Goal: Task Accomplishment & Management: Use online tool/utility

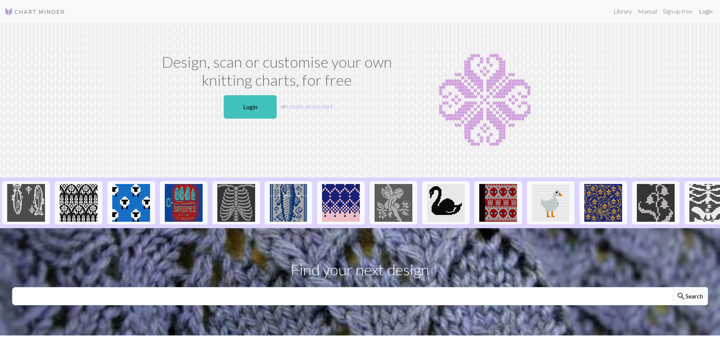
click at [702, 11] on link "Login" at bounding box center [706, 11] width 20 height 15
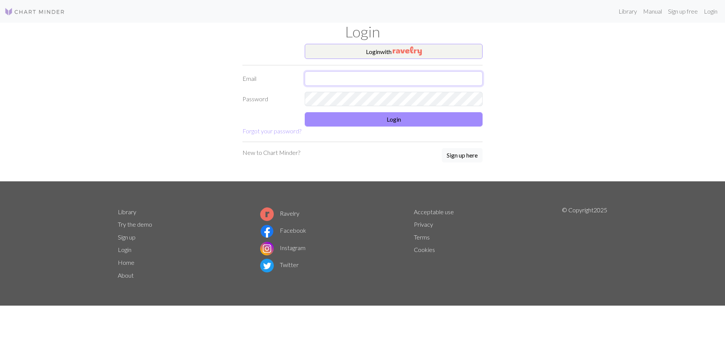
click at [382, 83] on input "text" at bounding box center [394, 78] width 178 height 14
type input "[EMAIL_ADDRESS][DOMAIN_NAME]"
click at [366, 120] on button "Login" at bounding box center [394, 119] width 178 height 14
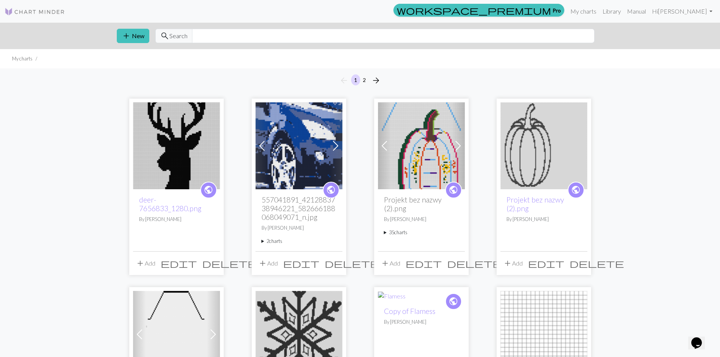
click at [198, 153] on img at bounding box center [176, 145] width 87 height 87
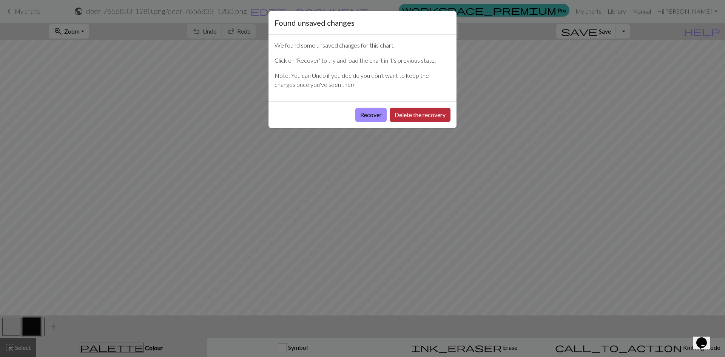
click at [410, 115] on button "Delete the recovery" at bounding box center [420, 115] width 61 height 14
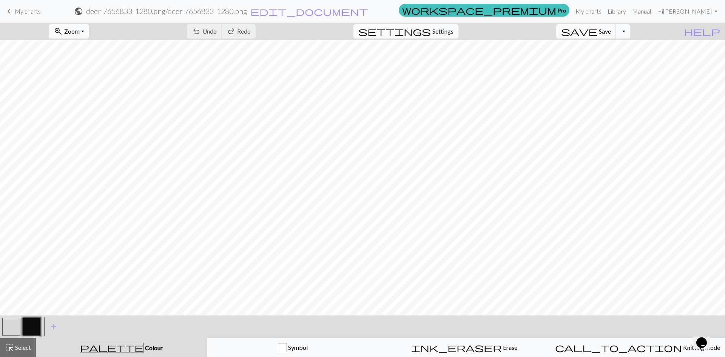
click at [89, 35] on button "zoom_in Zoom Zoom" at bounding box center [69, 31] width 40 height 14
click at [92, 48] on button "Fit all" at bounding box center [79, 48] width 60 height 12
click at [54, 327] on span "add" at bounding box center [53, 327] width 9 height 11
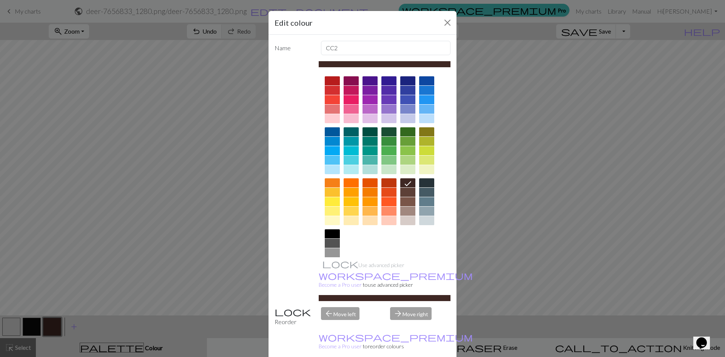
click at [366, 202] on div at bounding box center [370, 201] width 15 height 9
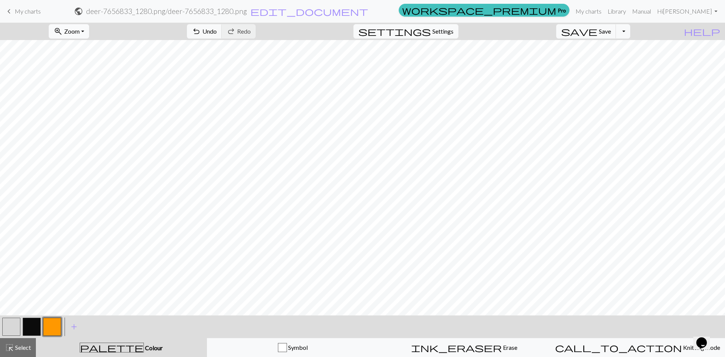
click at [89, 35] on button "zoom_in Zoom Zoom" at bounding box center [69, 31] width 40 height 14
click at [85, 62] on button "Fit width" at bounding box center [79, 60] width 60 height 12
click at [605, 11] on link "My charts" at bounding box center [589, 11] width 32 height 15
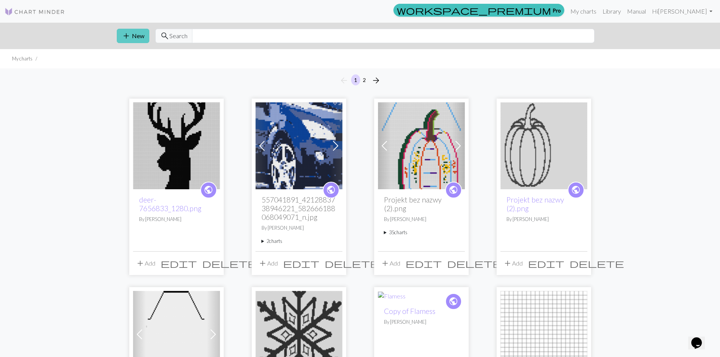
click at [131, 36] on button "add New" at bounding box center [133, 36] width 32 height 14
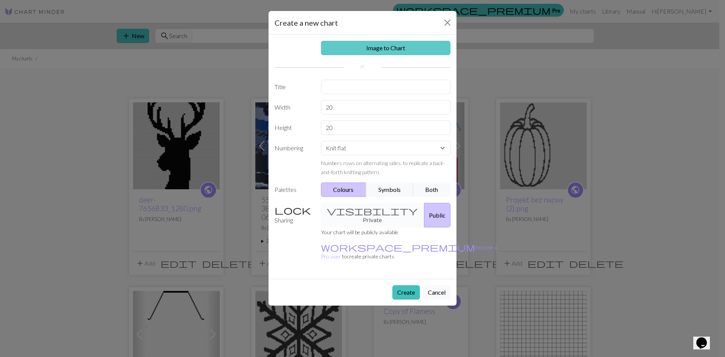
click at [378, 48] on link "Image to Chart" at bounding box center [386, 48] width 130 height 14
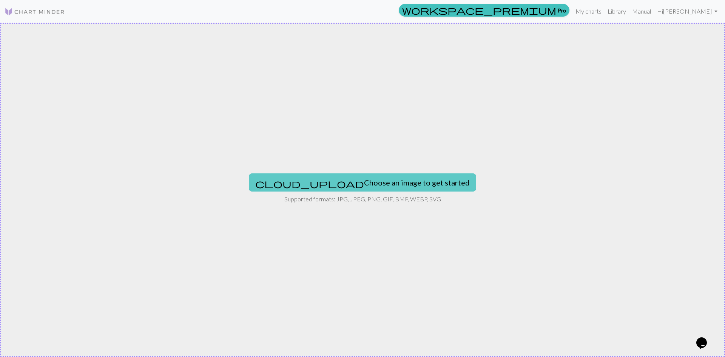
click at [385, 177] on button "cloud_upload Choose an image to get started" at bounding box center [362, 182] width 227 height 18
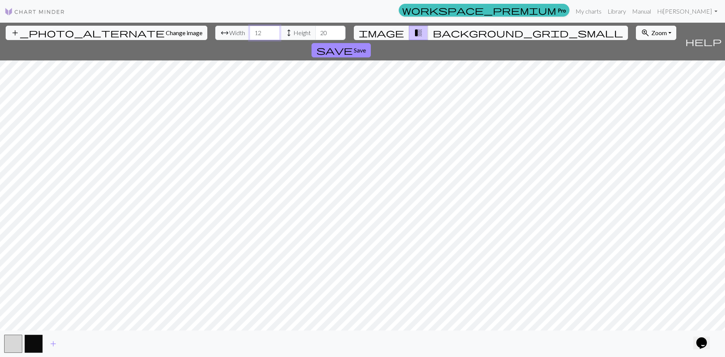
drag, startPoint x: 226, startPoint y: 34, endPoint x: 200, endPoint y: 34, distance: 26.1
click at [215, 34] on div "arrow_range Width 12 height Height 20" at bounding box center [280, 33] width 130 height 14
type input "65"
drag, startPoint x: 288, startPoint y: 34, endPoint x: 282, endPoint y: 34, distance: 6.4
click at [315, 34] on input "20" at bounding box center [330, 33] width 30 height 14
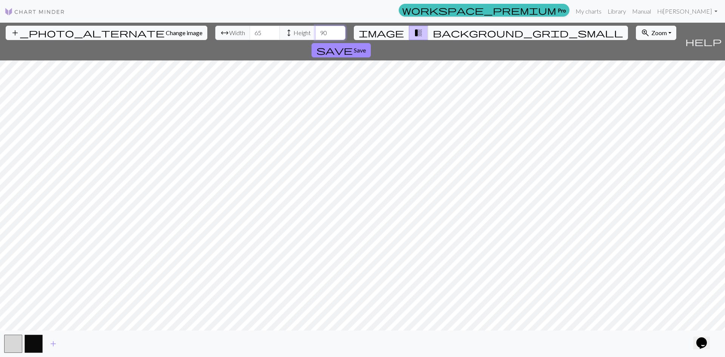
type input "90"
click at [366, 46] on span "Save" at bounding box center [360, 49] width 12 height 7
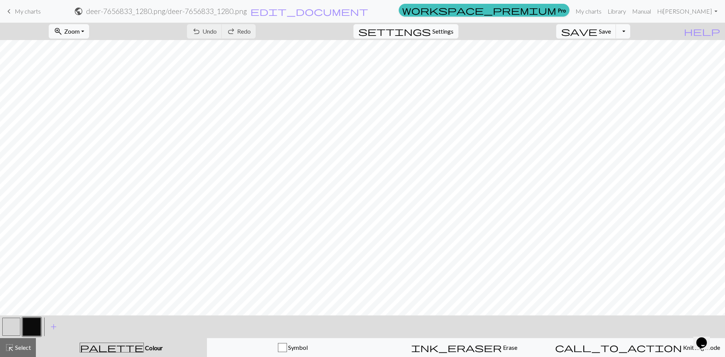
drag, startPoint x: 7, startPoint y: 330, endPoint x: 15, endPoint y: 323, distance: 10.4
click at [7, 330] on button "button" at bounding box center [11, 327] width 18 height 18
click at [89, 33] on button "zoom_in Zoom Zoom" at bounding box center [69, 31] width 40 height 14
click at [90, 46] on button "Fit all" at bounding box center [79, 48] width 60 height 12
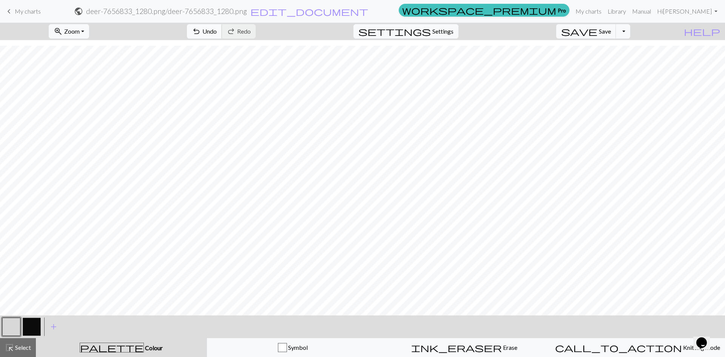
click at [217, 28] on span "Undo" at bounding box center [209, 31] width 14 height 7
click at [217, 32] on span "Undo" at bounding box center [209, 31] width 14 height 7
click at [56, 326] on span "add" at bounding box center [53, 327] width 9 height 11
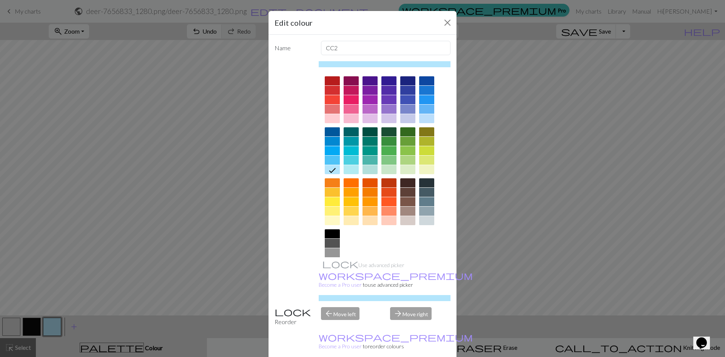
click at [368, 200] on div at bounding box center [370, 201] width 15 height 9
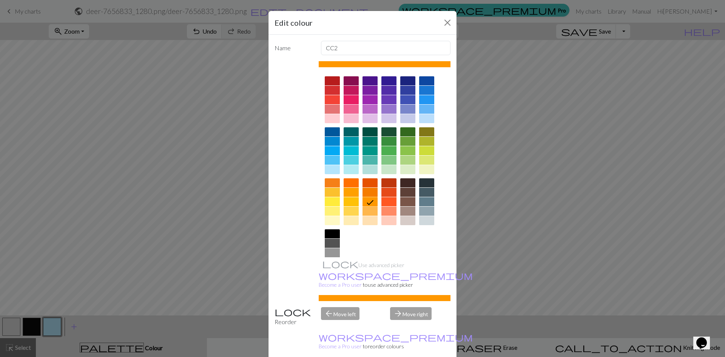
drag, startPoint x: 410, startPoint y: 351, endPoint x: 397, endPoint y: 338, distance: 17.9
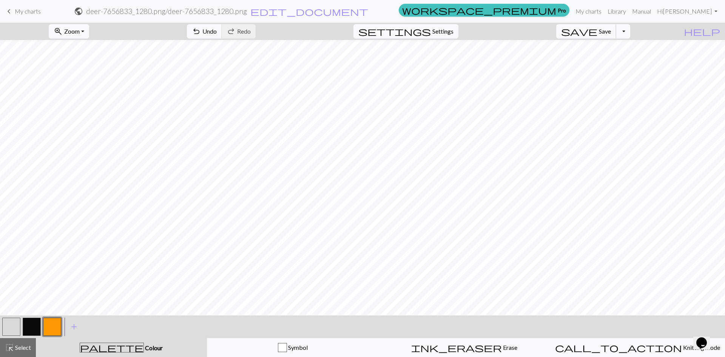
click at [611, 31] on span "Save" at bounding box center [605, 31] width 12 height 7
click at [631, 36] on button "Toggle Dropdown" at bounding box center [623, 31] width 14 height 14
click at [610, 51] on button "file_copy Save a copy" at bounding box center [567, 48] width 125 height 12
click at [74, 326] on span "add" at bounding box center [74, 327] width 9 height 11
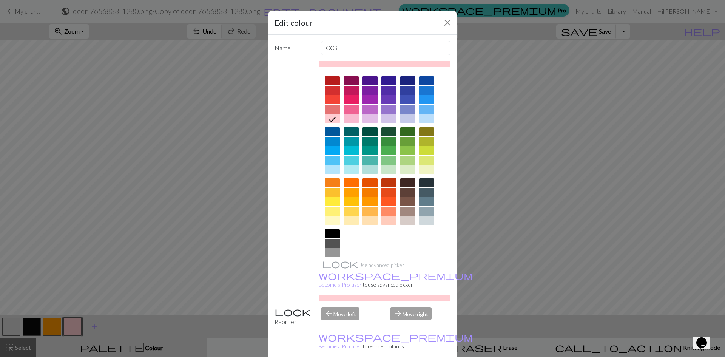
click at [332, 99] on div at bounding box center [332, 99] width 15 height 9
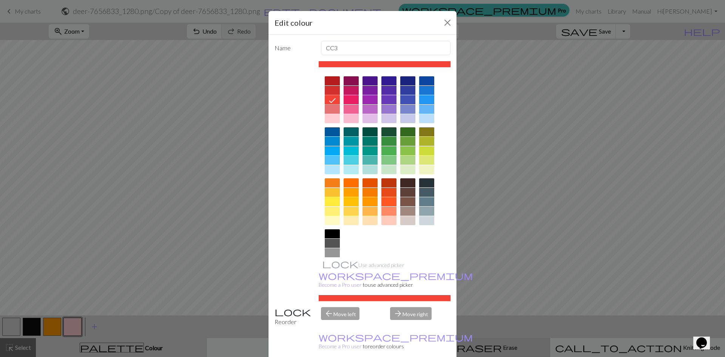
drag, startPoint x: 411, startPoint y: 351, endPoint x: 407, endPoint y: 347, distance: 4.8
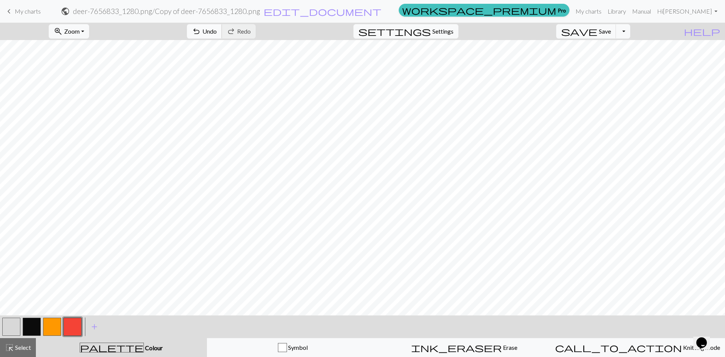
click at [217, 31] on span "Undo" at bounding box center [209, 31] width 14 height 7
click at [32, 327] on button "button" at bounding box center [32, 327] width 18 height 18
